Goal: Transaction & Acquisition: Purchase product/service

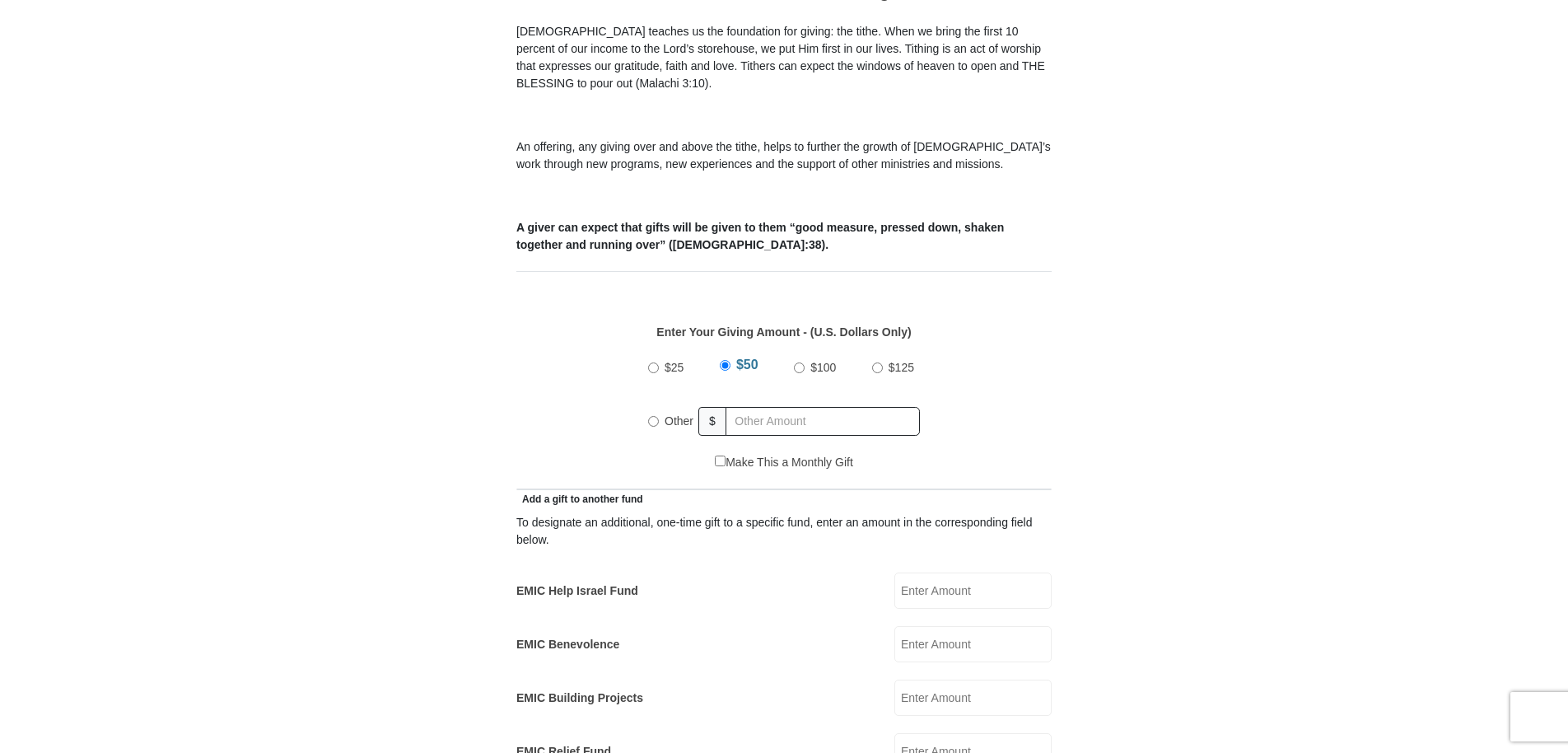
scroll to position [576, 0]
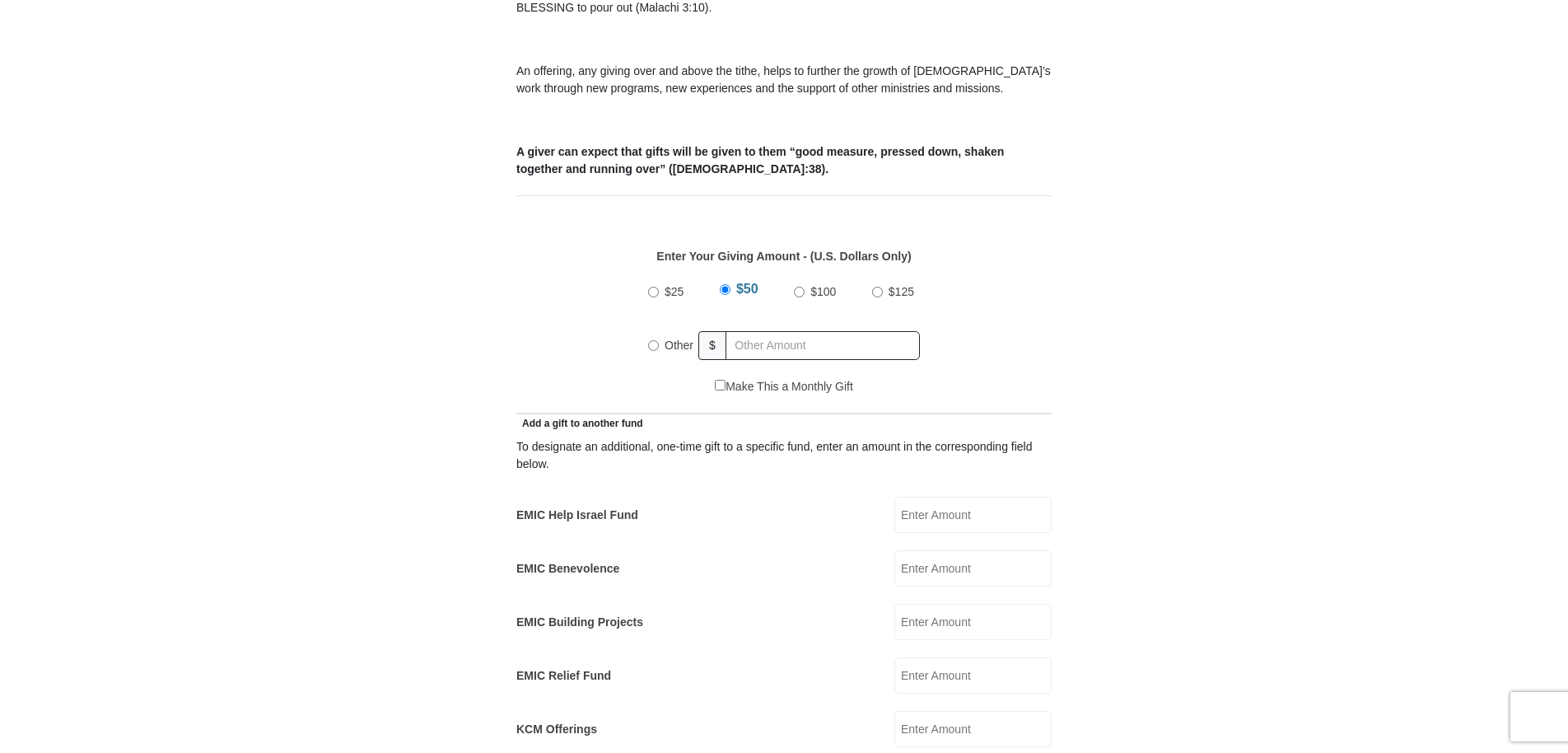
click at [656, 340] on input "Other" at bounding box center [653, 346] width 11 height 11
radio input "true"
click at [753, 331] on input "text" at bounding box center [826, 346] width 189 height 29
type input "170.00"
type input "[PERSON_NAME]"
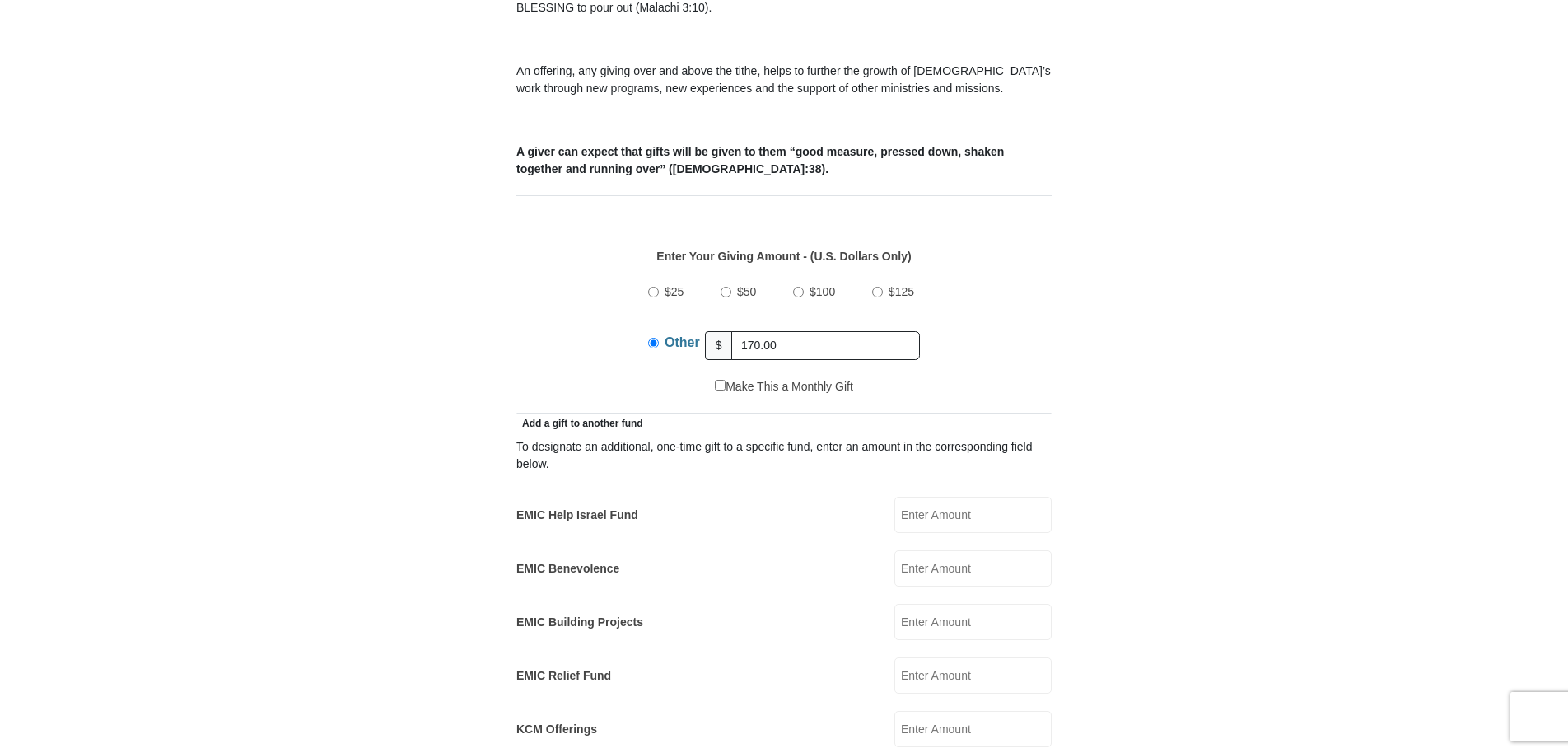
type input "[PERSON_NAME]"
type input "[EMAIL_ADDRESS][DOMAIN_NAME]"
type input "[STREET_ADDRESS][PERSON_NAME]"
type input "Anchorage"
select select "AK"
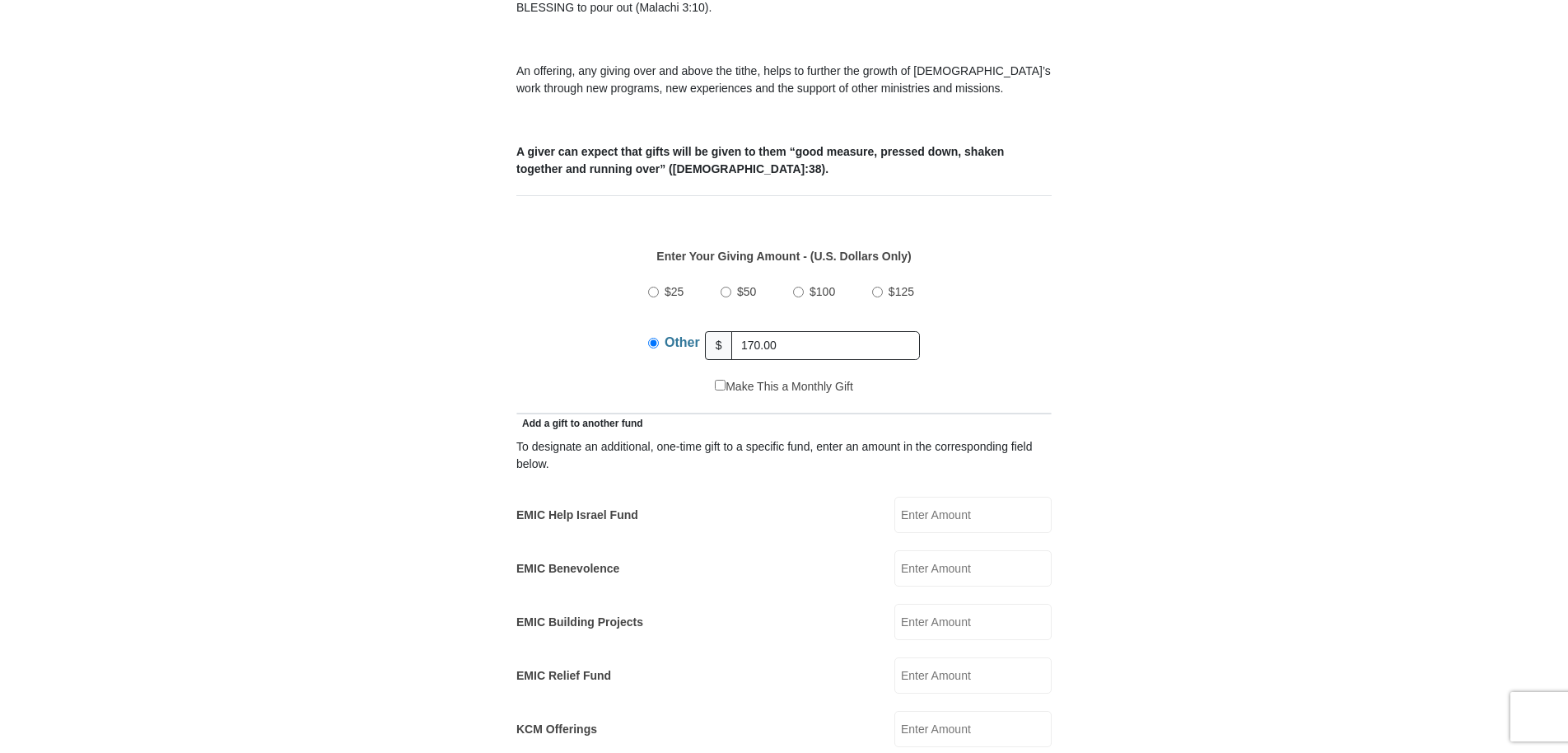
type input "99507-3266"
type input "9072225333"
click at [985, 324] on div "$25 $50 $100 $125 Other $ 170.00" at bounding box center [784, 325] width 518 height 107
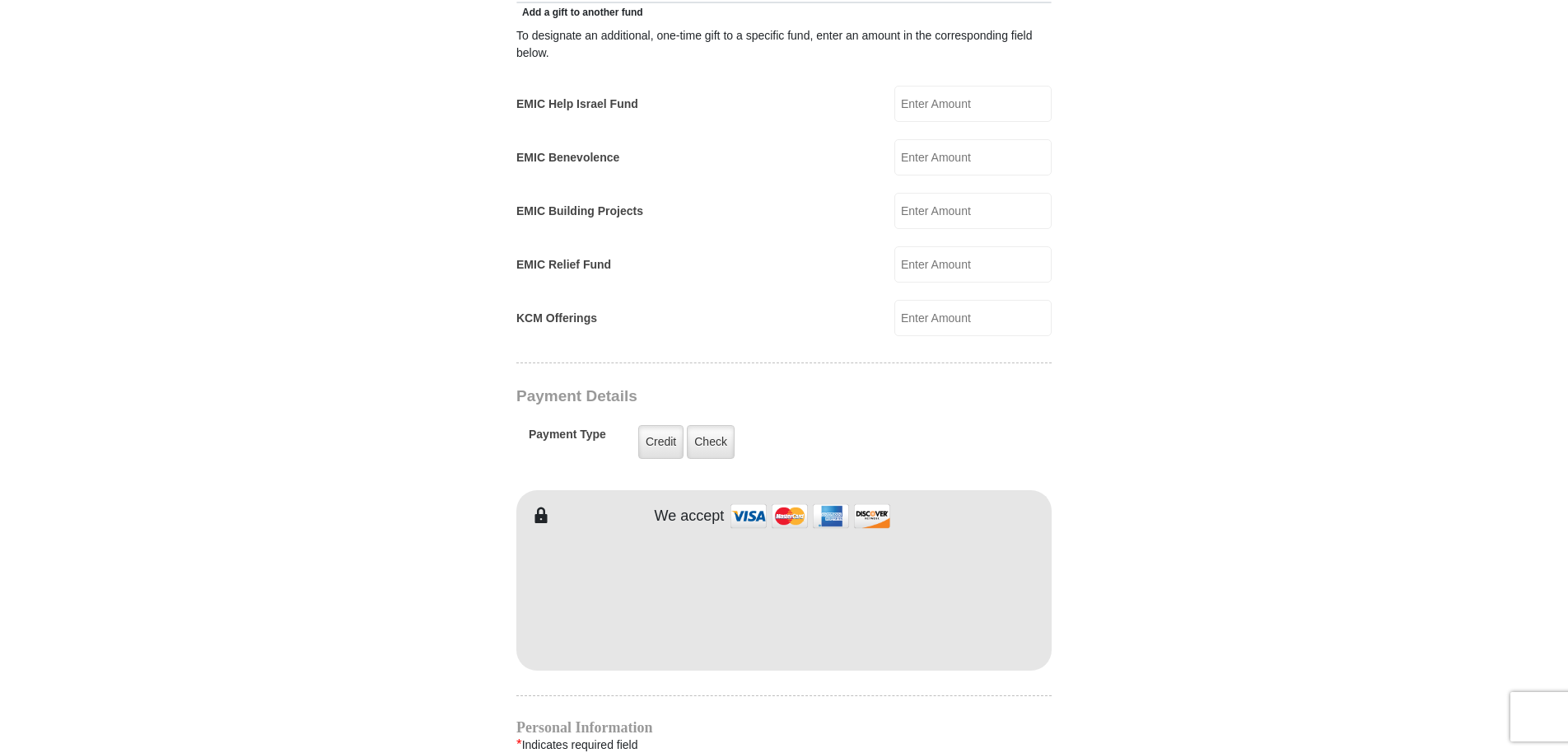
scroll to position [988, 0]
click at [658, 424] on label "Credit" at bounding box center [661, 440] width 45 height 34
click at [0, 0] on input "Credit" at bounding box center [0, 0] width 0 height 0
click at [732, 641] on iframe at bounding box center [784, 594] width 535 height 140
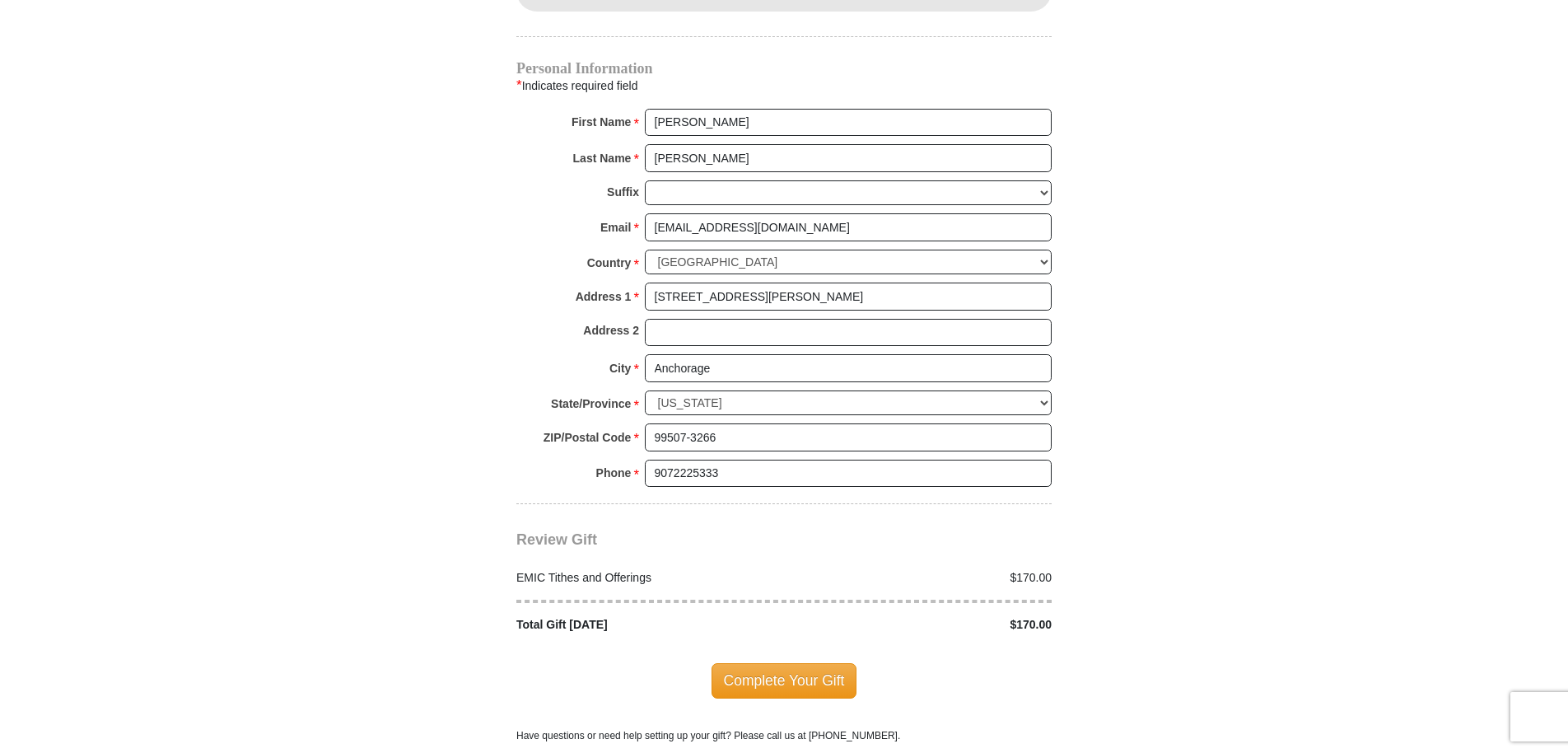
scroll to position [1647, 0]
click at [786, 662] on span "Complete Your Gift" at bounding box center [784, 680] width 146 height 34
